Goal: Transaction & Acquisition: Subscribe to service/newsletter

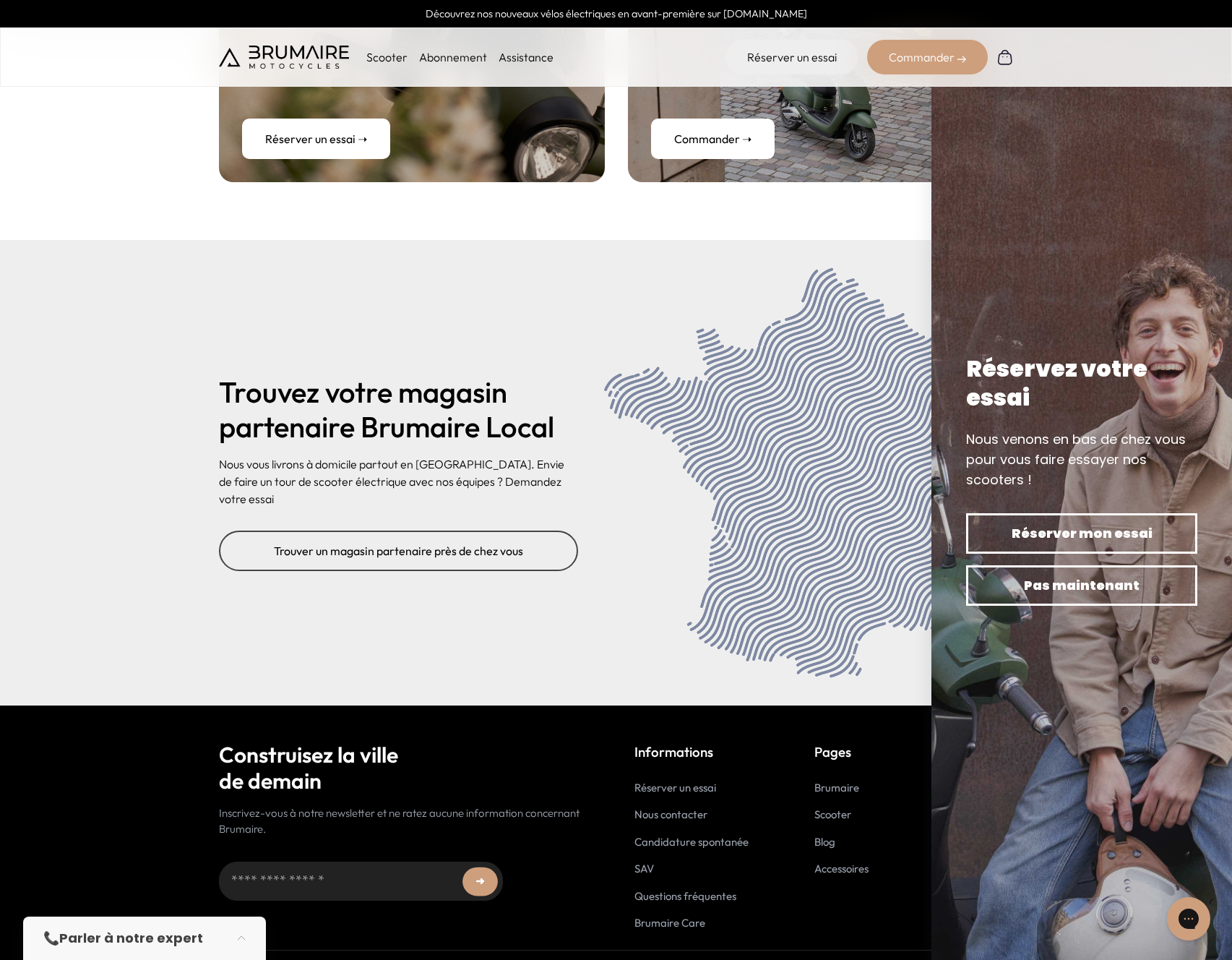
click at [818, 835] on link "Blog" at bounding box center [825, 841] width 21 height 13
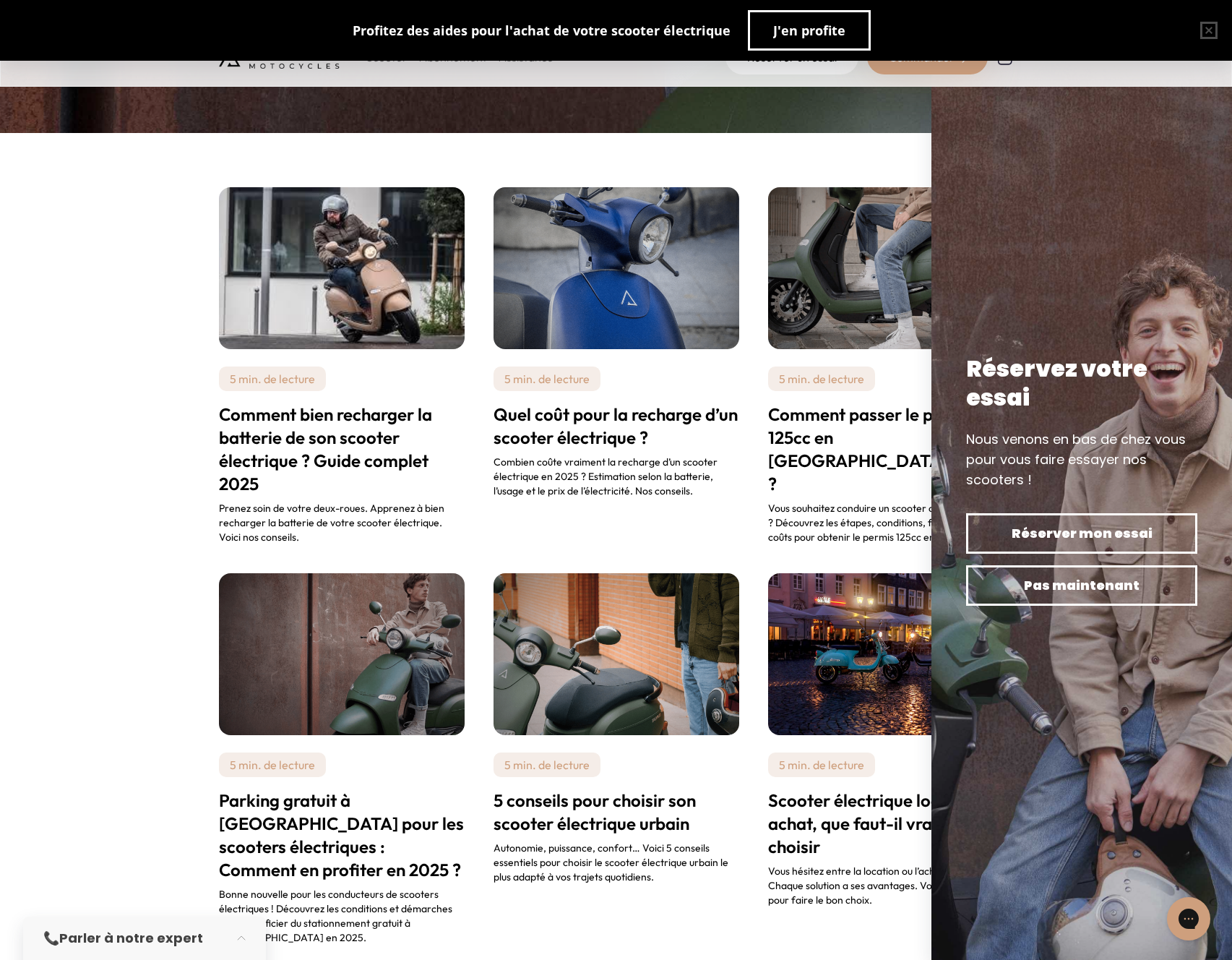
scroll to position [1280, 0]
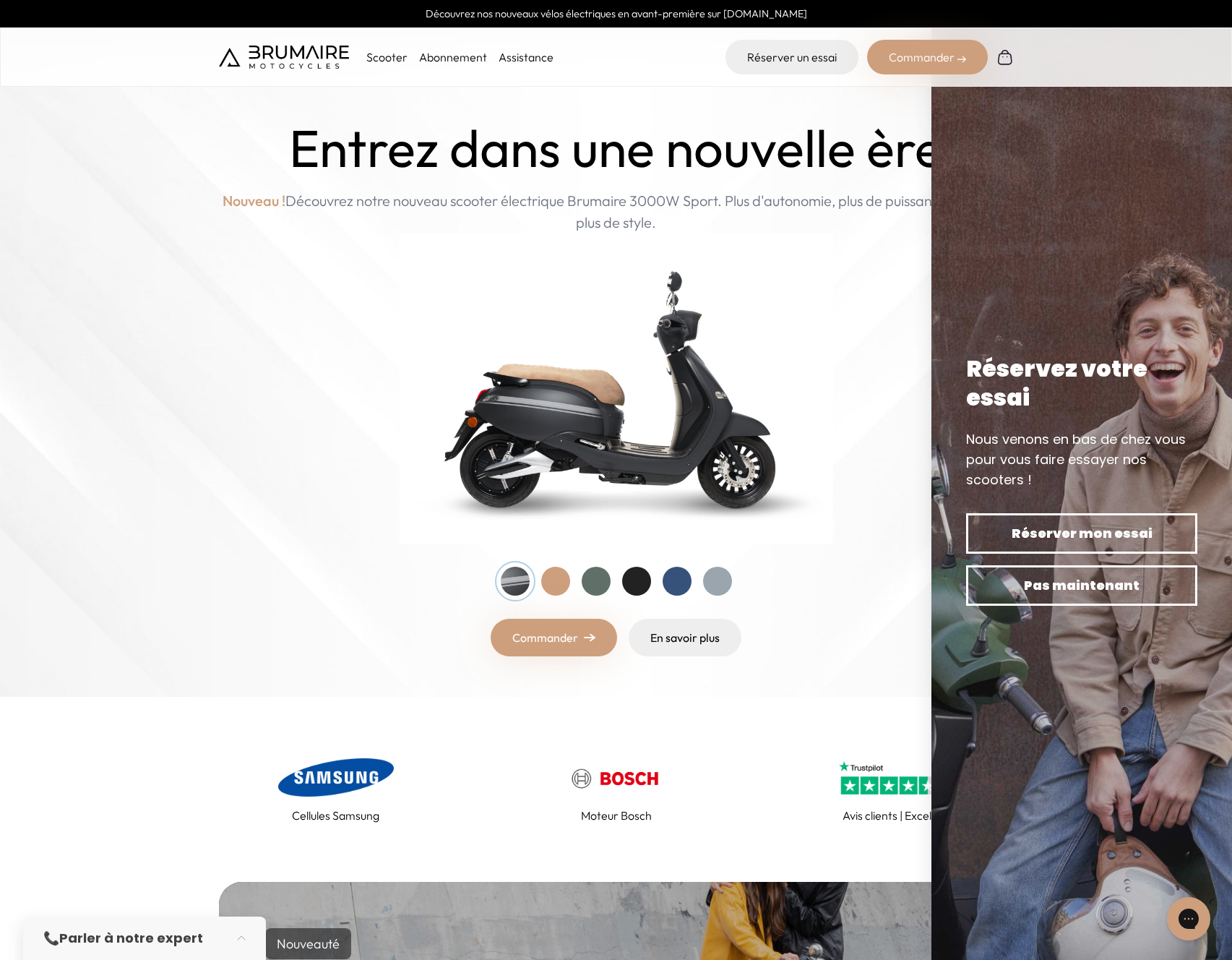
click at [397, 57] on p "Scooter" at bounding box center [387, 57] width 41 height 17
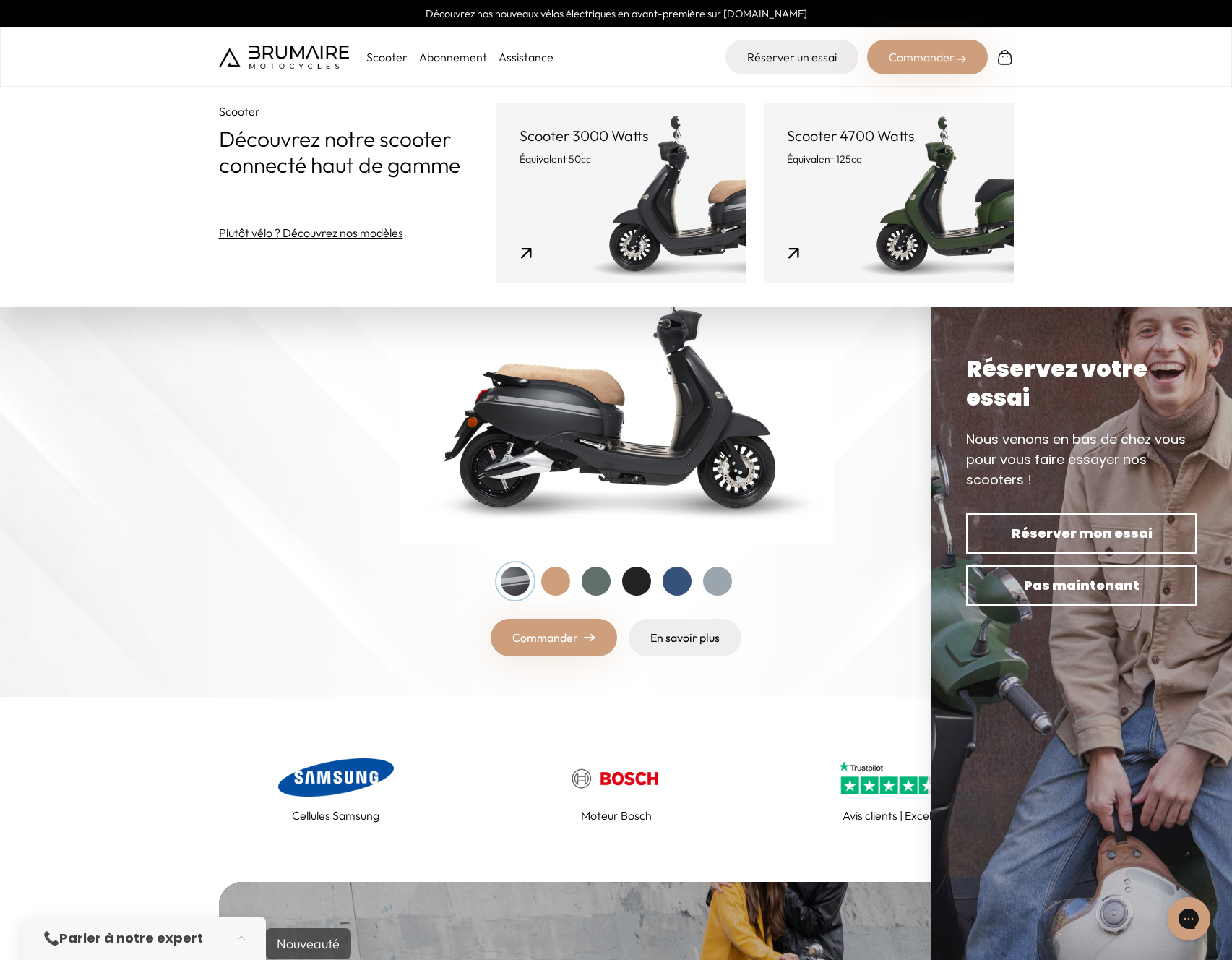
click at [342, 433] on div "Entrez dans une nouvelle ère Nouveau ! Découvrez notre nouveau scooter électriq…" at bounding box center [616, 387] width 795 height 537
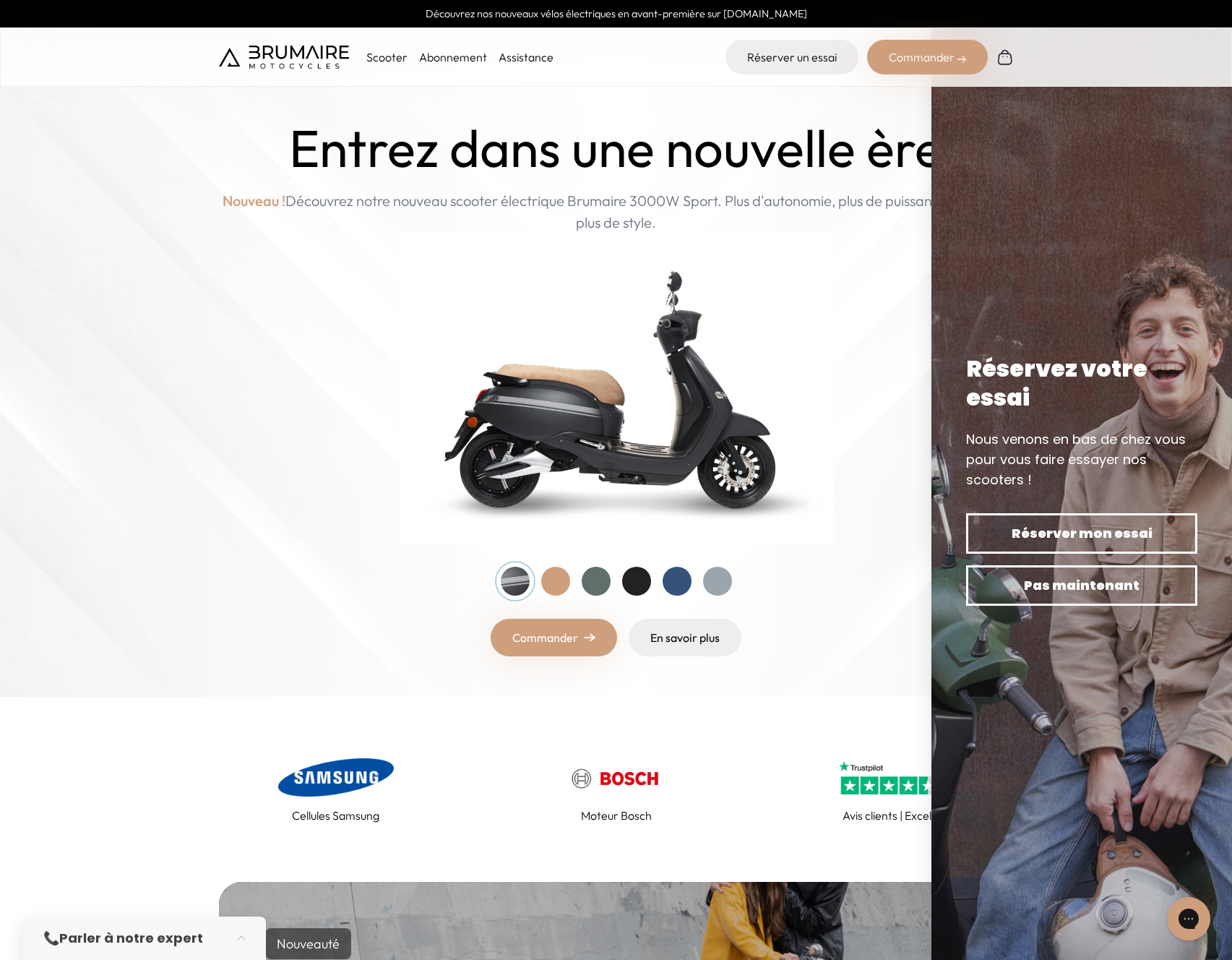
click at [672, 235] on img at bounding box center [616, 388] width 434 height 310
click at [451, 60] on link "Abonnement" at bounding box center [453, 57] width 68 height 14
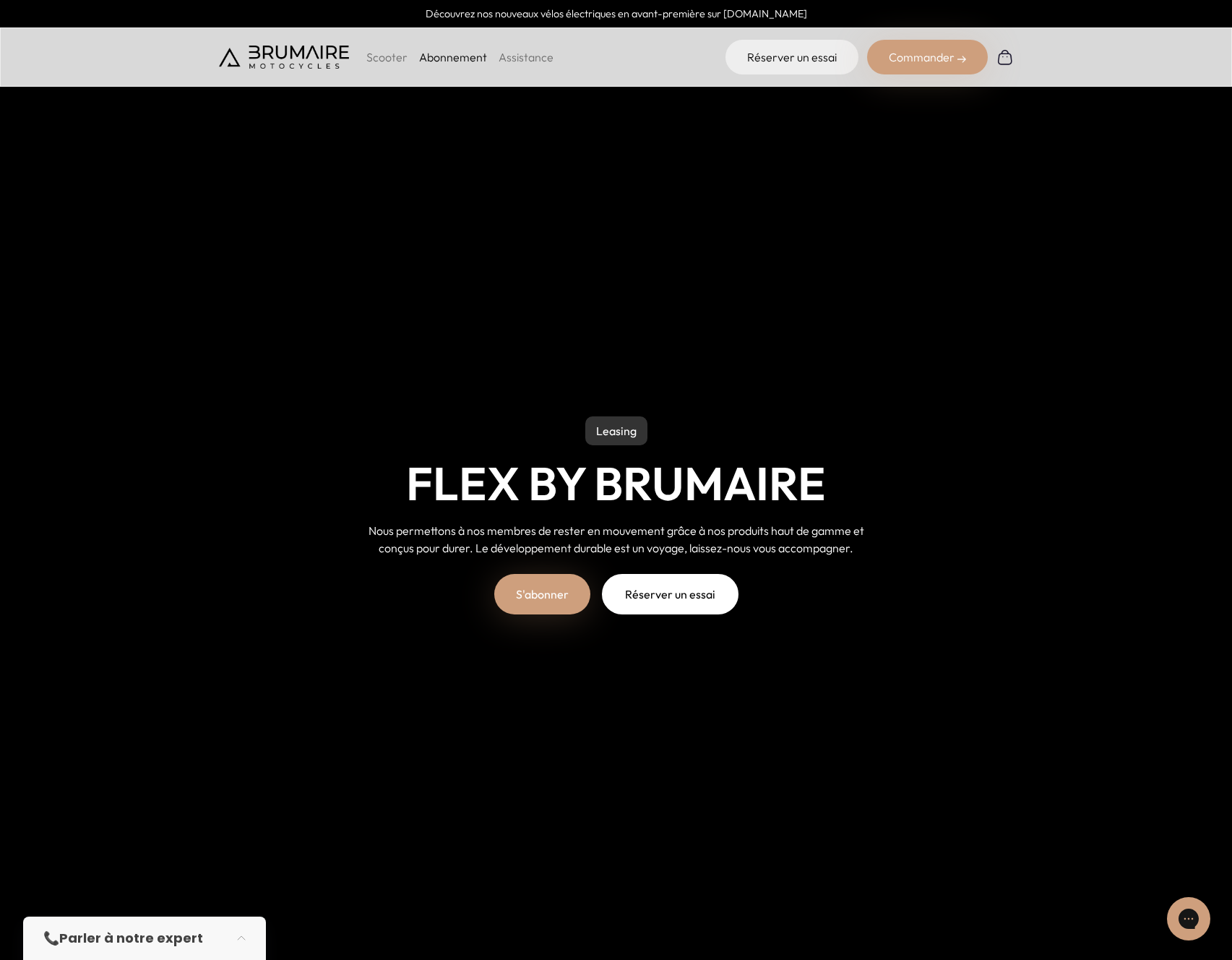
click at [396, 51] on p "Scooter" at bounding box center [387, 57] width 41 height 17
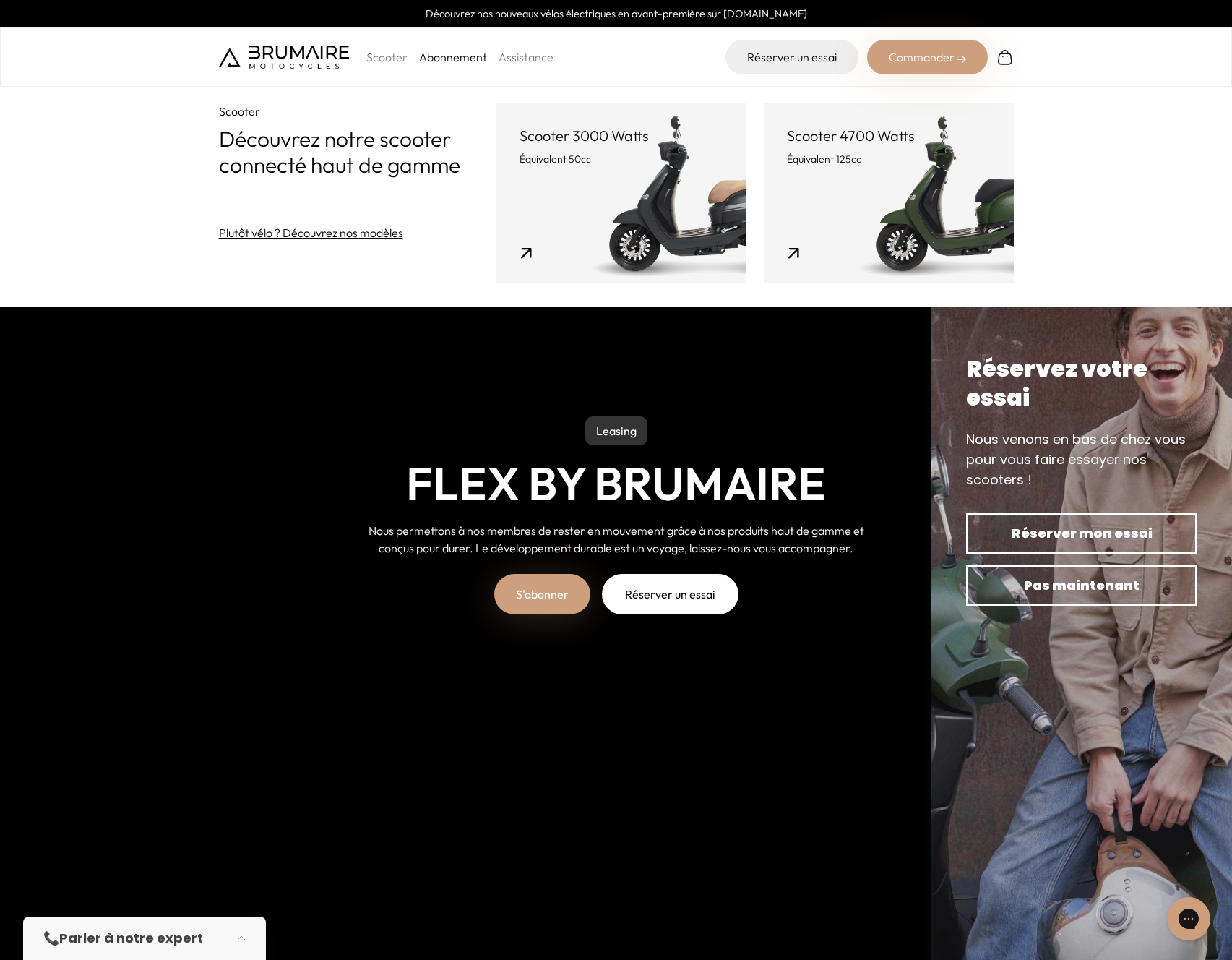
click at [641, 161] on p "Équivalent 50cc" at bounding box center [621, 159] width 204 height 14
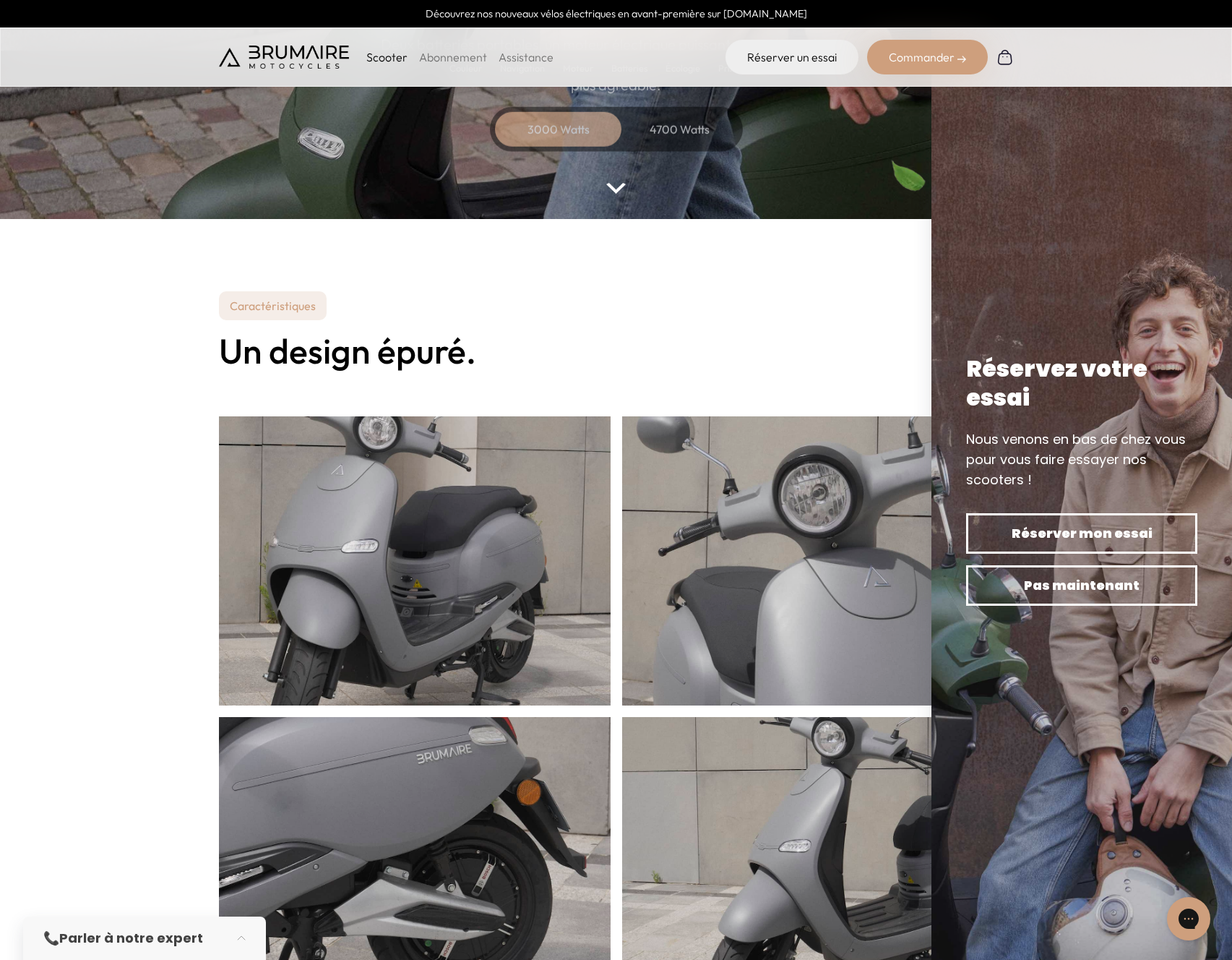
scroll to position [920, 0]
